Goal: Task Accomplishment & Management: Manage account settings

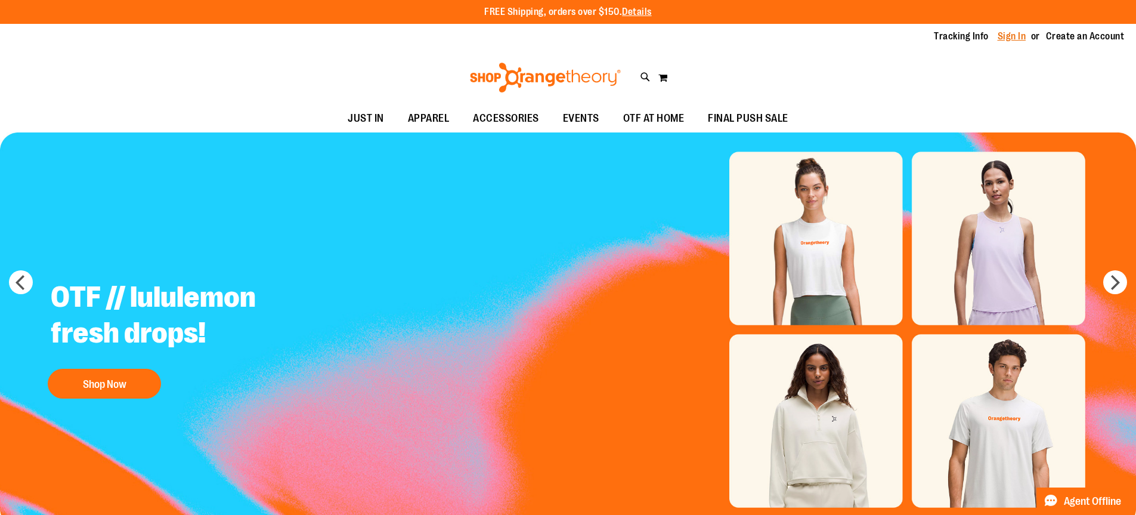
click at [1010, 32] on link "Sign In" at bounding box center [1012, 36] width 29 height 13
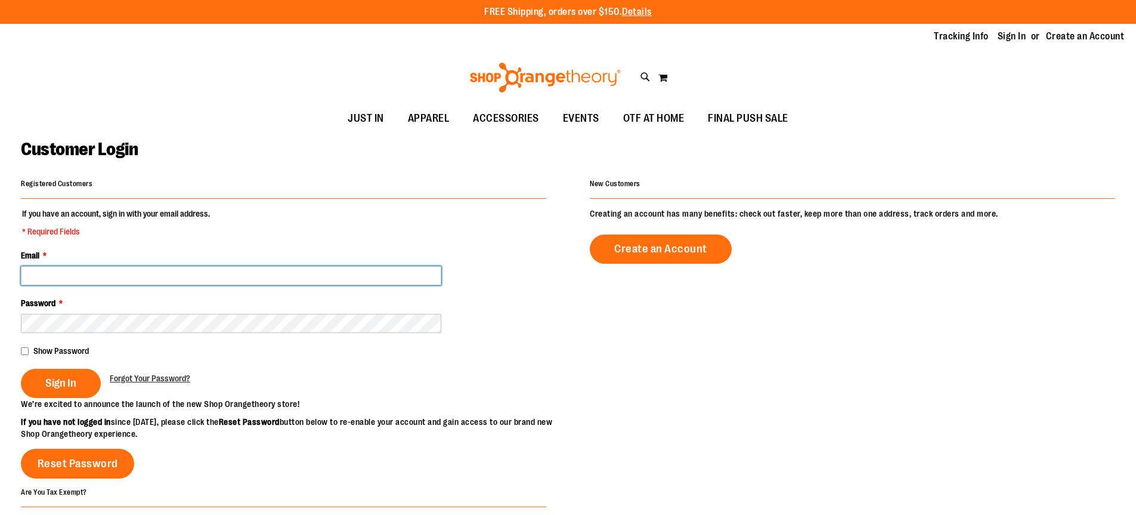
click at [154, 268] on input "Email *" at bounding box center [231, 275] width 420 height 19
type input "**********"
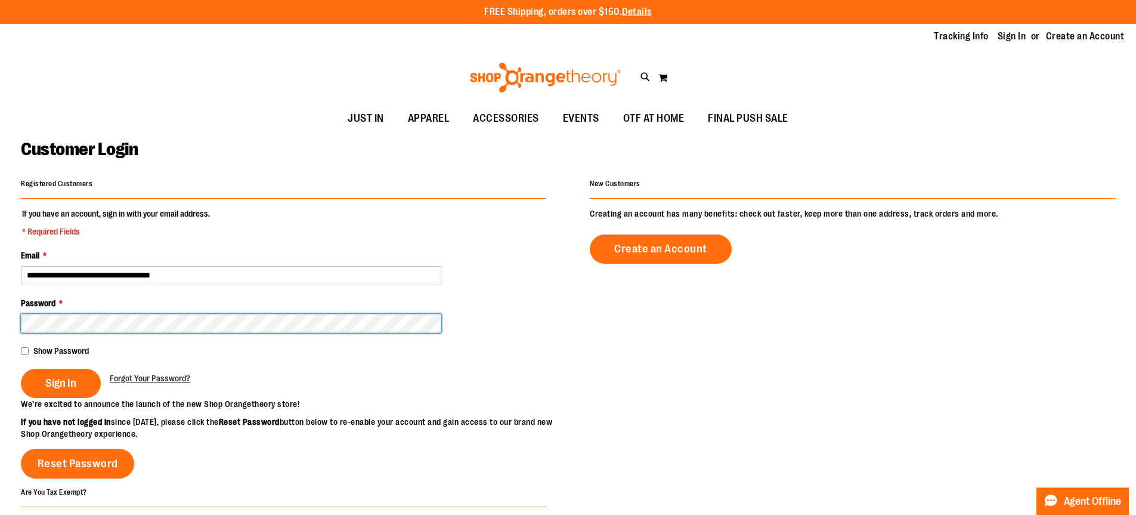
click at [21, 369] on button "Sign In" at bounding box center [61, 383] width 80 height 29
